Goal: Task Accomplishment & Management: Use online tool/utility

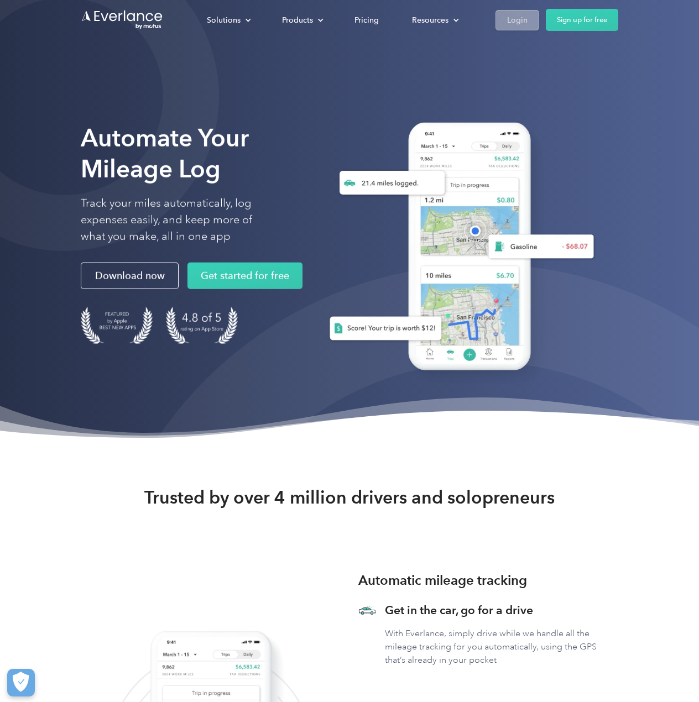
click at [509, 17] on div "Login" at bounding box center [517, 20] width 20 height 14
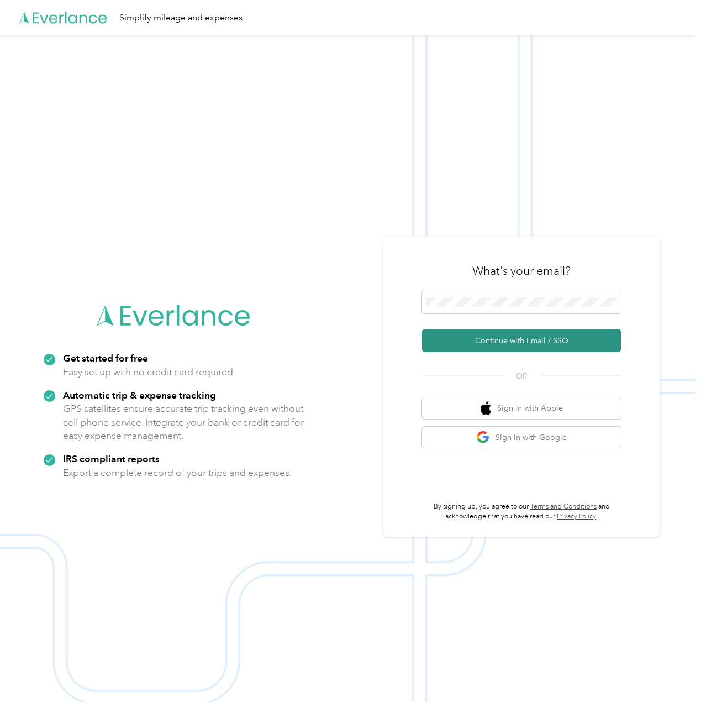
click at [478, 344] on button "Continue with Email / SSO" at bounding box center [521, 340] width 199 height 23
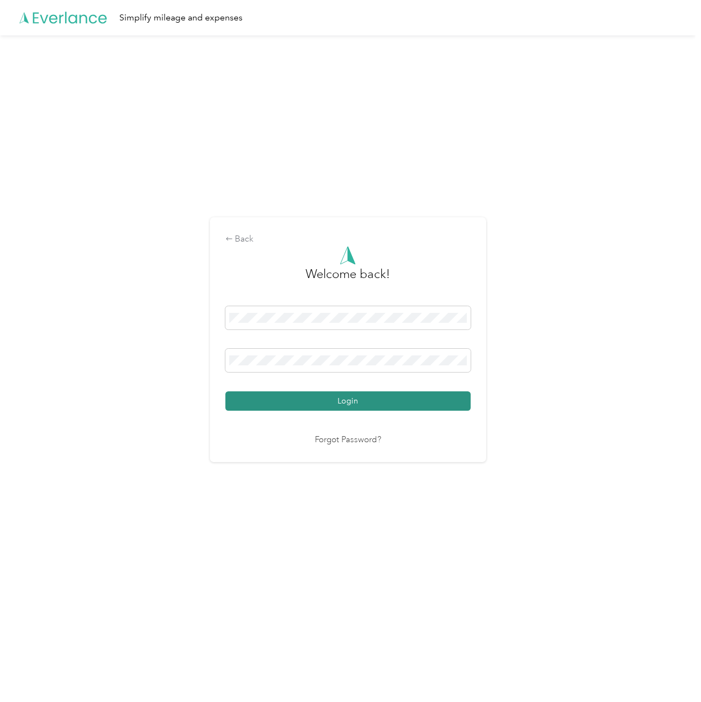
click at [324, 400] on button "Login" at bounding box center [348, 400] width 245 height 19
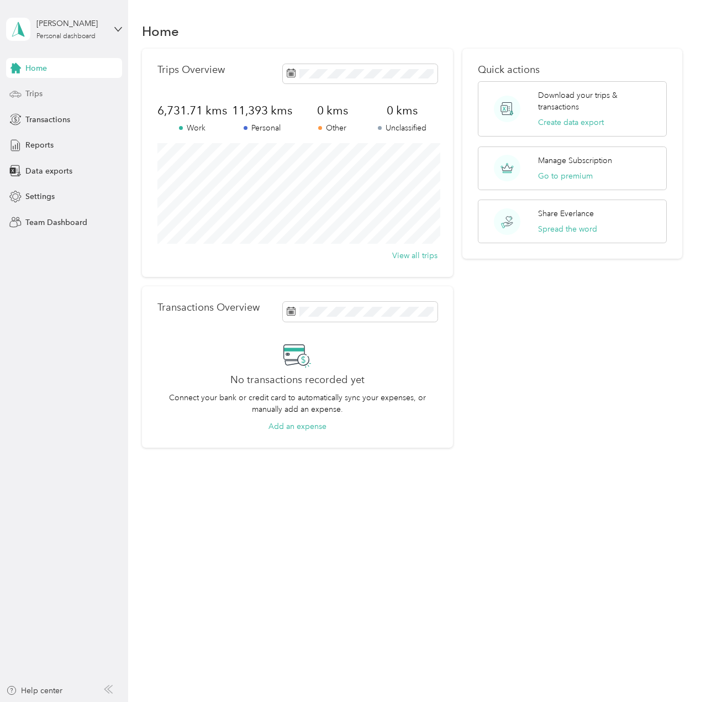
click at [46, 98] on div "Trips" at bounding box center [64, 94] width 116 height 20
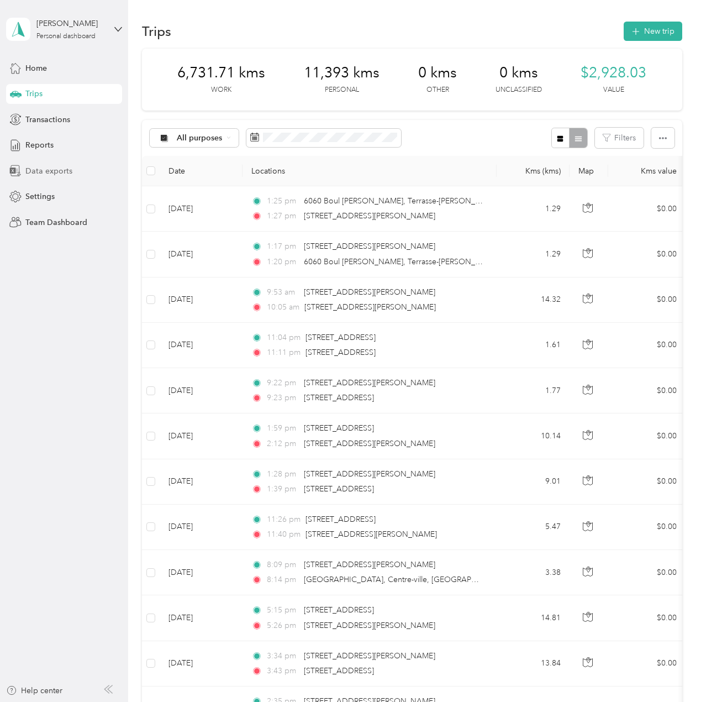
click at [50, 170] on span "Data exports" at bounding box center [48, 171] width 47 height 12
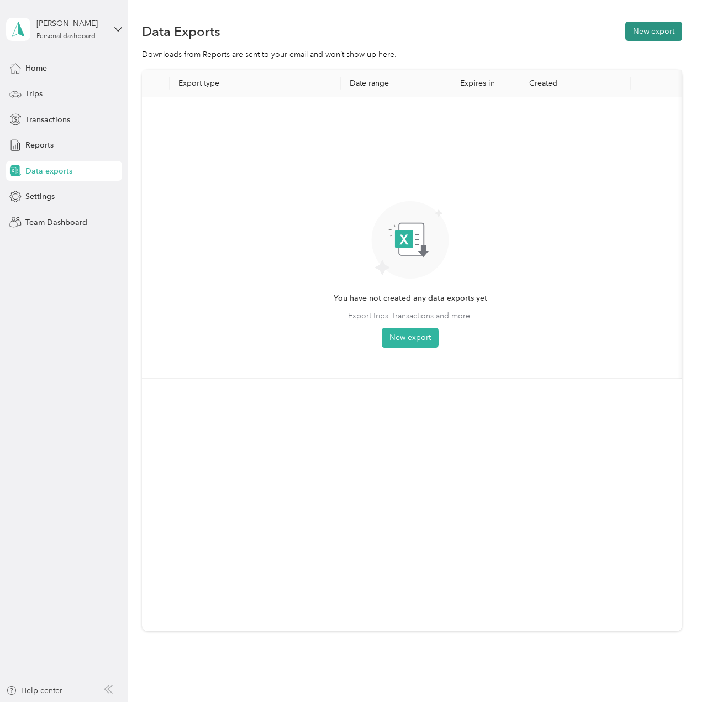
click at [674, 33] on button "New export" at bounding box center [654, 31] width 57 height 19
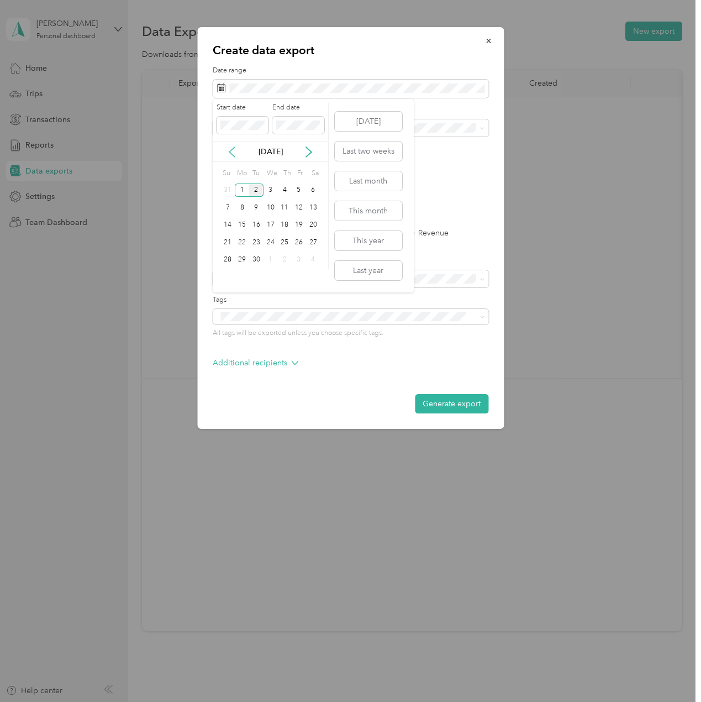
click at [233, 146] on icon at bounding box center [232, 151] width 11 height 11
click at [228, 239] on div "17" at bounding box center [228, 242] width 14 height 14
click at [314, 259] on div "30" at bounding box center [313, 260] width 14 height 14
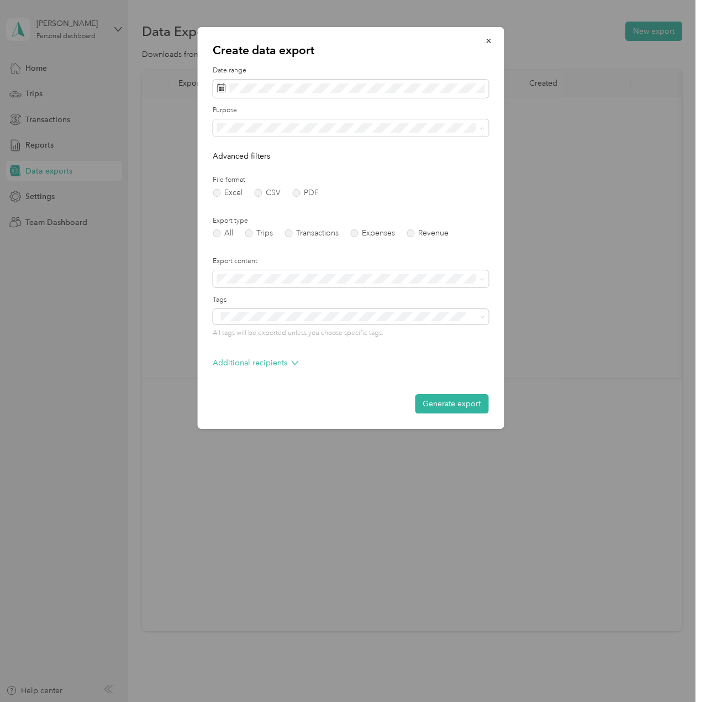
click at [243, 164] on div "Work" at bounding box center [351, 167] width 260 height 12
click at [295, 192] on label "PDF" at bounding box center [305, 193] width 27 height 8
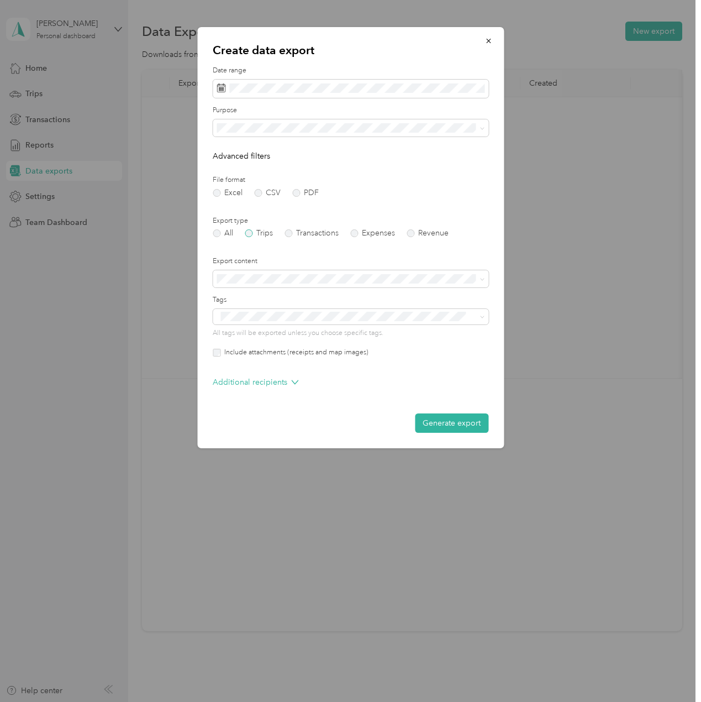
click at [251, 234] on label "Trips" at bounding box center [259, 233] width 28 height 8
click at [443, 421] on button "Generate export" at bounding box center [452, 422] width 74 height 19
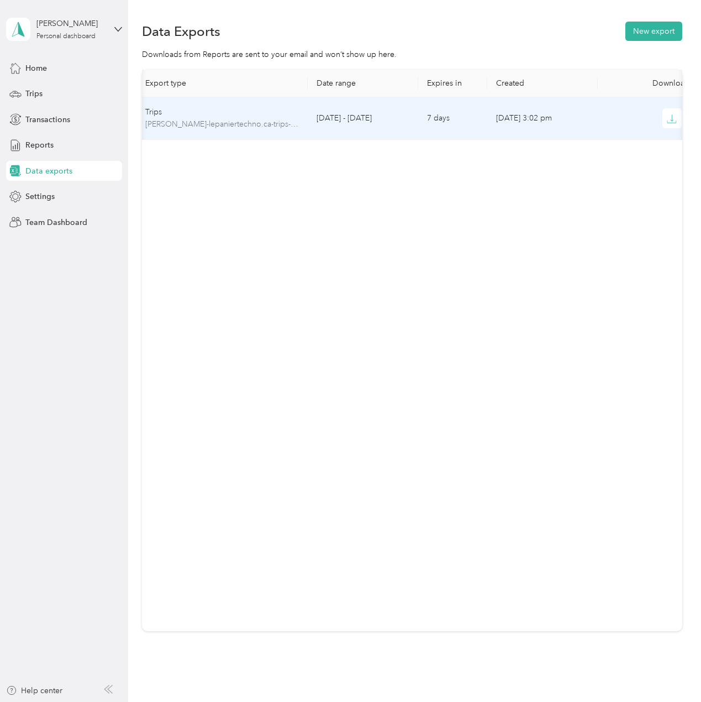
scroll to position [0, 62]
click at [641, 119] on icon "button" at bounding box center [646, 119] width 10 height 10
